Goal: Register for event/course

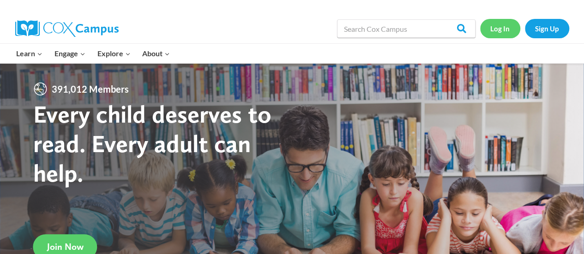
click at [491, 30] on link "Log In" at bounding box center [500, 28] width 40 height 19
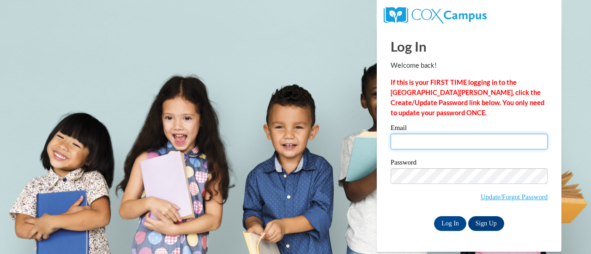
click at [415, 147] on input "Email" at bounding box center [468, 142] width 157 height 16
click at [383, 175] on div "Please enter your email! Please enter your password! Email Password Update/Forg…" at bounding box center [468, 178] width 171 height 106
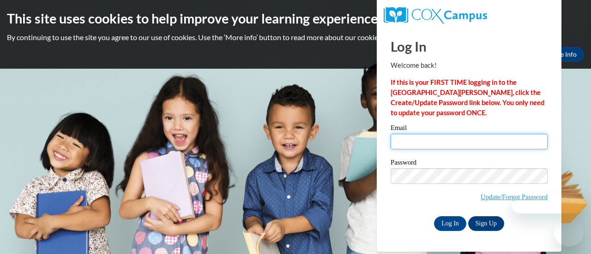
type input "muskkri@sdmfschools.org"
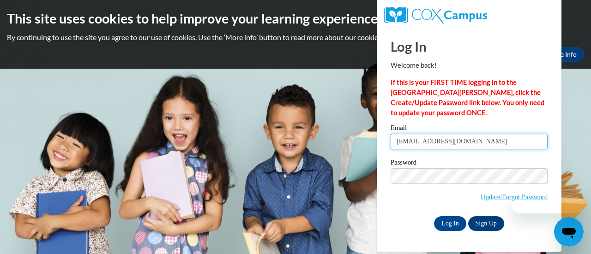
click at [414, 140] on input "muskkri@sdmfschools.org" at bounding box center [468, 142] width 157 height 16
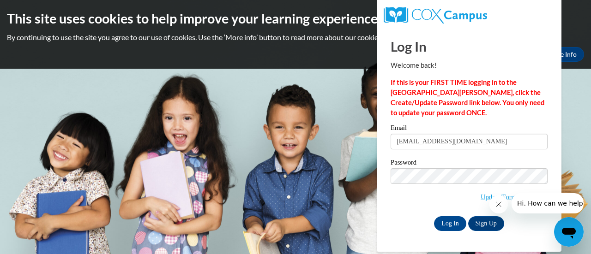
click at [364, 173] on body "This site uses cookies to help improve your learning experience. By continuing …" at bounding box center [295, 127] width 591 height 254
click at [459, 227] on input "Log In" at bounding box center [450, 223] width 32 height 15
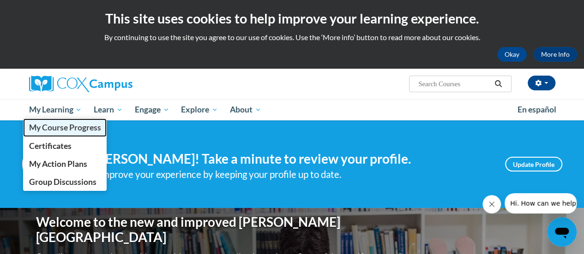
click at [66, 131] on span "My Course Progress" at bounding box center [65, 128] width 72 height 10
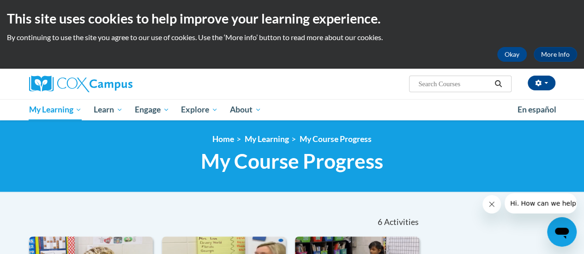
click at [459, 88] on input "Search..." at bounding box center [454, 83] width 74 height 11
type input "fluency"
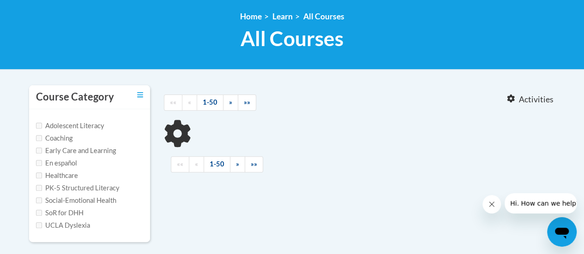
type input "fluency"
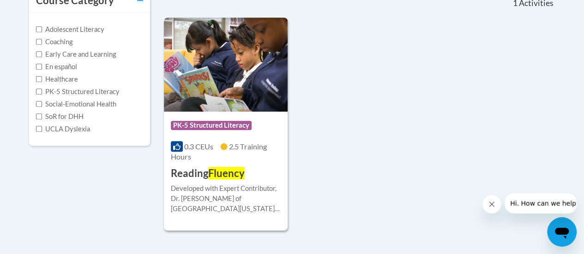
scroll to position [220, 0]
click at [261, 47] on img at bounding box center [226, 64] width 124 height 94
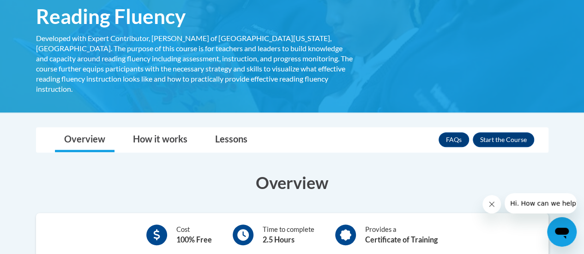
scroll to position [155, 0]
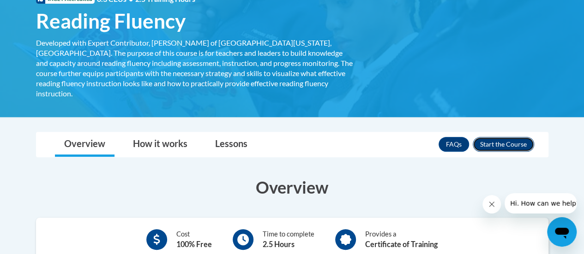
click at [497, 137] on button "Enroll" at bounding box center [502, 144] width 61 height 15
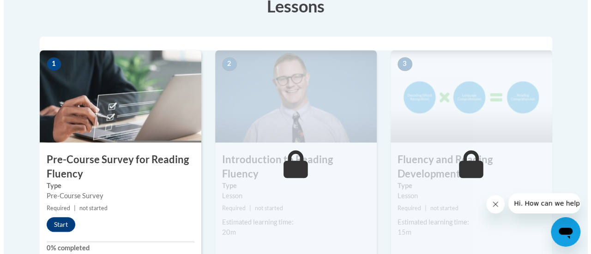
scroll to position [273, 0]
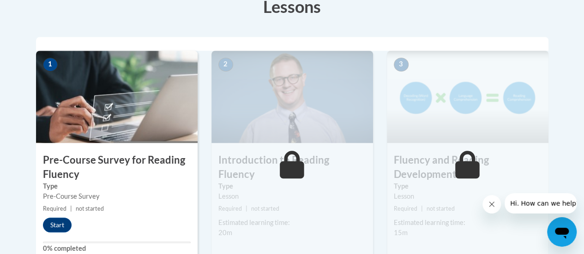
click at [125, 127] on img at bounding box center [116, 97] width 161 height 92
click at [147, 96] on img at bounding box center [116, 97] width 161 height 92
click at [57, 221] on button "Start" at bounding box center [57, 225] width 29 height 15
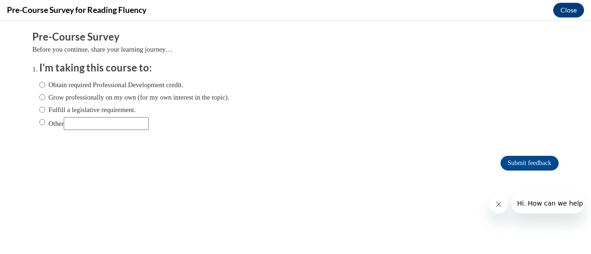
scroll to position [0, 0]
click at [39, 83] on input "Obtain required Professional Development credit." at bounding box center [42, 85] width 6 height 10
radio input "true"
click at [527, 160] on input "Submit feedback" at bounding box center [529, 163] width 58 height 15
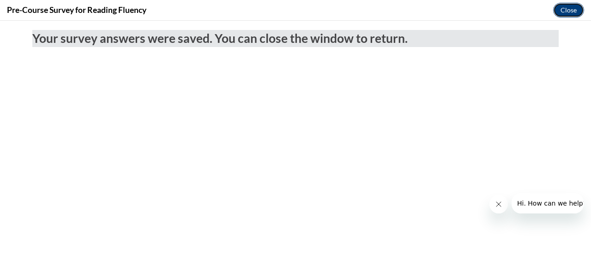
click at [557, 8] on button "Close" at bounding box center [568, 10] width 31 height 15
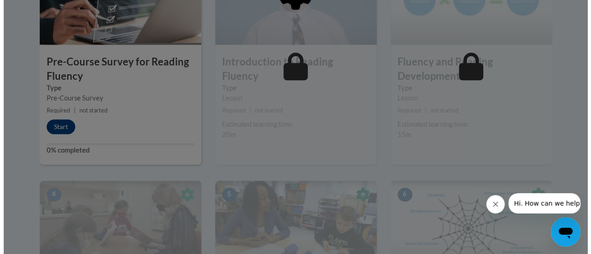
scroll to position [280, 0]
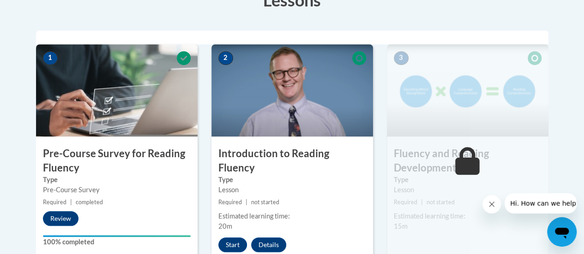
click at [281, 84] on img at bounding box center [291, 90] width 161 height 92
click at [231, 238] on button "Start" at bounding box center [232, 245] width 29 height 15
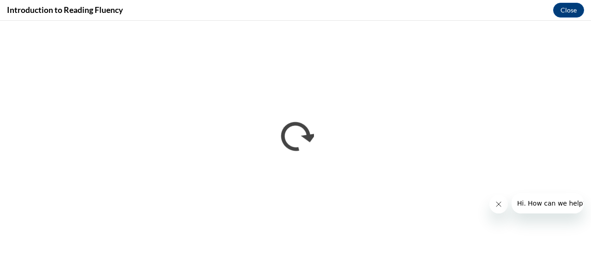
scroll to position [0, 0]
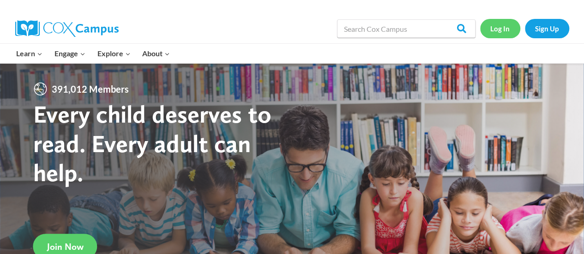
click at [498, 30] on link "Log In" at bounding box center [500, 28] width 40 height 19
click at [498, 29] on link "Log In" at bounding box center [500, 28] width 40 height 19
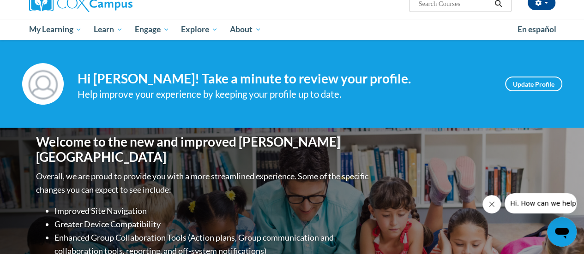
scroll to position [31, 0]
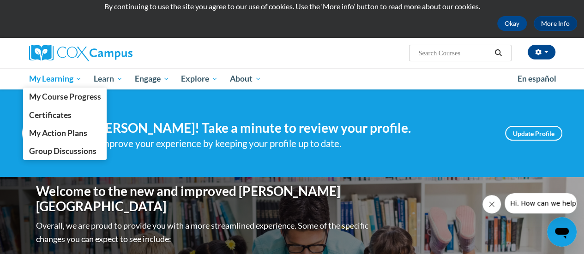
click at [53, 75] on span "My Learning" at bounding box center [55, 78] width 53 height 11
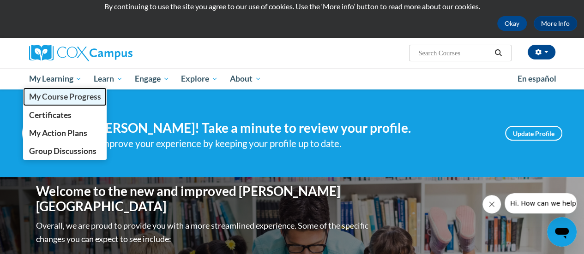
click at [63, 102] on link "My Course Progress" at bounding box center [65, 97] width 84 height 18
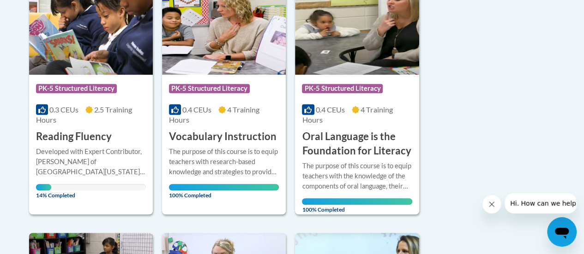
scroll to position [256, 0]
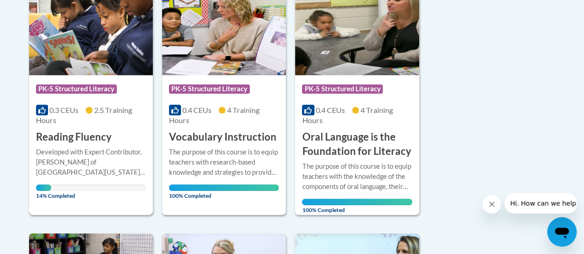
click at [94, 85] on span "PK-5 Structured Literacy" at bounding box center [76, 88] width 81 height 9
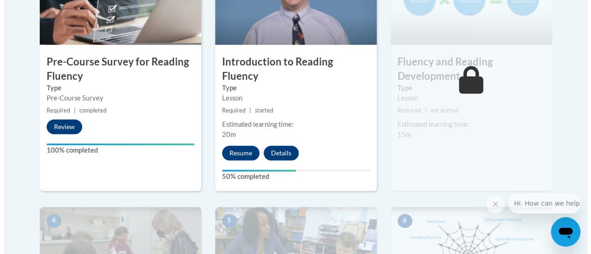
scroll to position [311, 0]
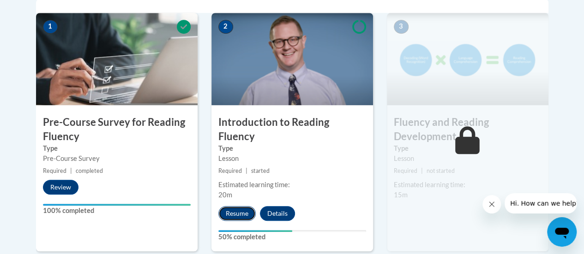
click at [228, 206] on button "Resume" at bounding box center [236, 213] width 37 height 15
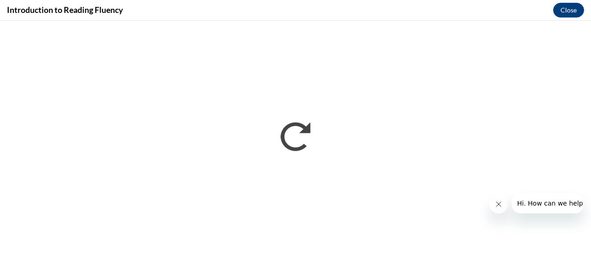
scroll to position [0, 0]
